Goal: Transaction & Acquisition: Obtain resource

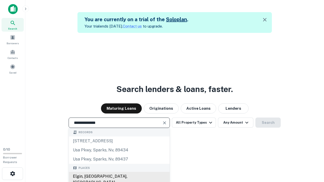
click at [119, 177] on div "Elgin, [GEOGRAPHIC_DATA], [GEOGRAPHIC_DATA]" at bounding box center [119, 179] width 101 height 15
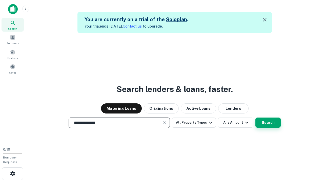
type input "**********"
click at [256, 118] on button "Search" at bounding box center [268, 123] width 25 height 10
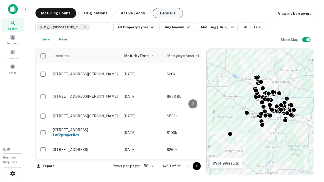
click at [168, 13] on button "Lenders" at bounding box center [168, 13] width 30 height 10
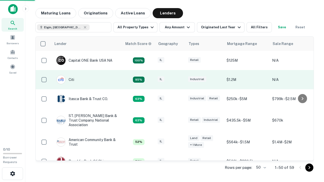
click at [180, 80] on div "IL" at bounding box center [170, 79] width 25 height 7
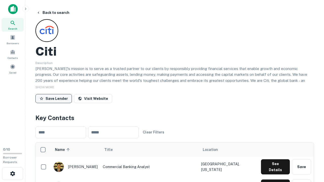
click at [54, 99] on button "Save Lender" at bounding box center [53, 98] width 36 height 9
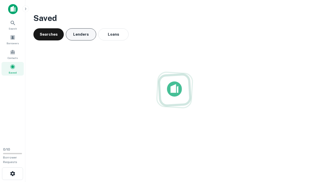
click at [81, 34] on button "Lenders" at bounding box center [81, 34] width 30 height 12
